Goal: Transaction & Acquisition: Purchase product/service

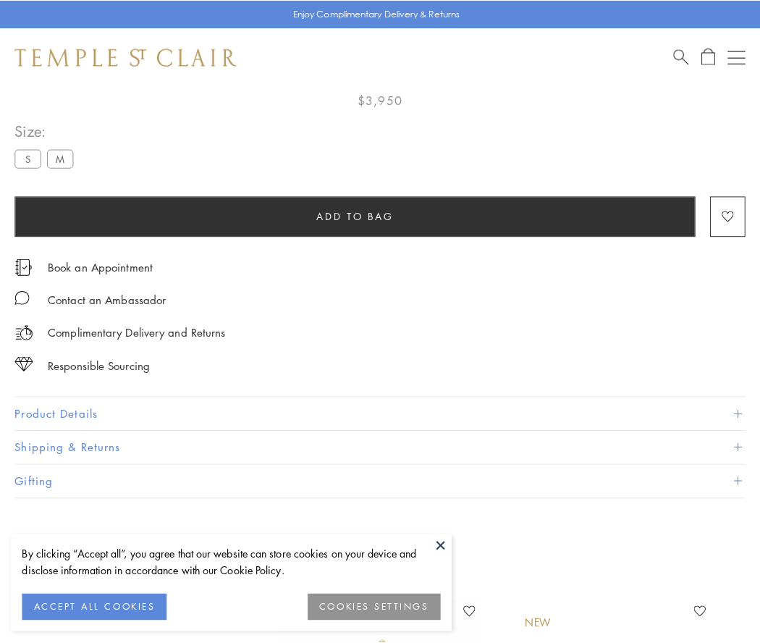
scroll to position [85, 0]
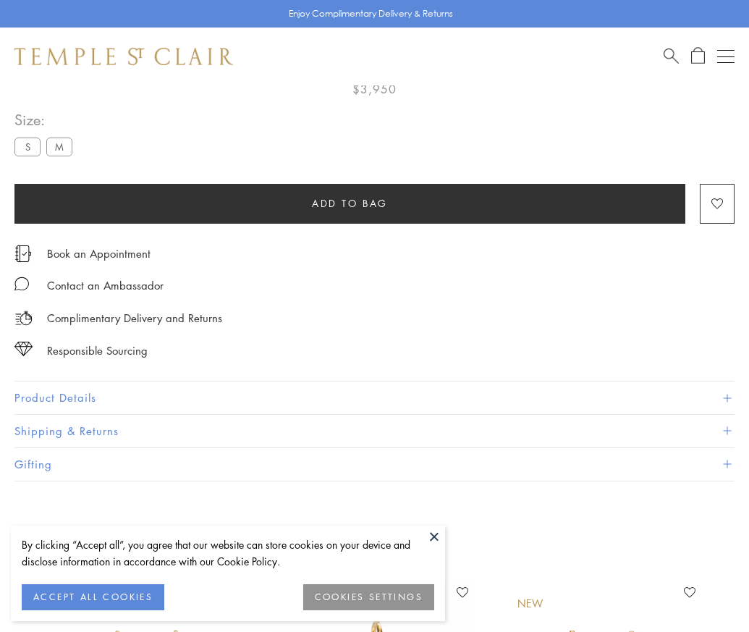
click at [350, 203] on span "Add to bag" at bounding box center [350, 204] width 76 height 16
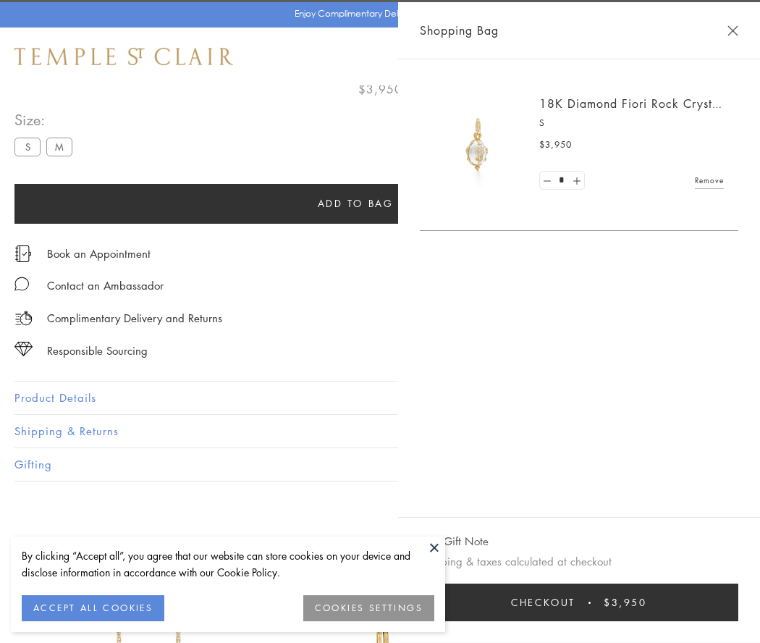
click at [630, 602] on button "Checkout $3,950" at bounding box center [579, 603] width 319 height 38
